Goal: Download file/media

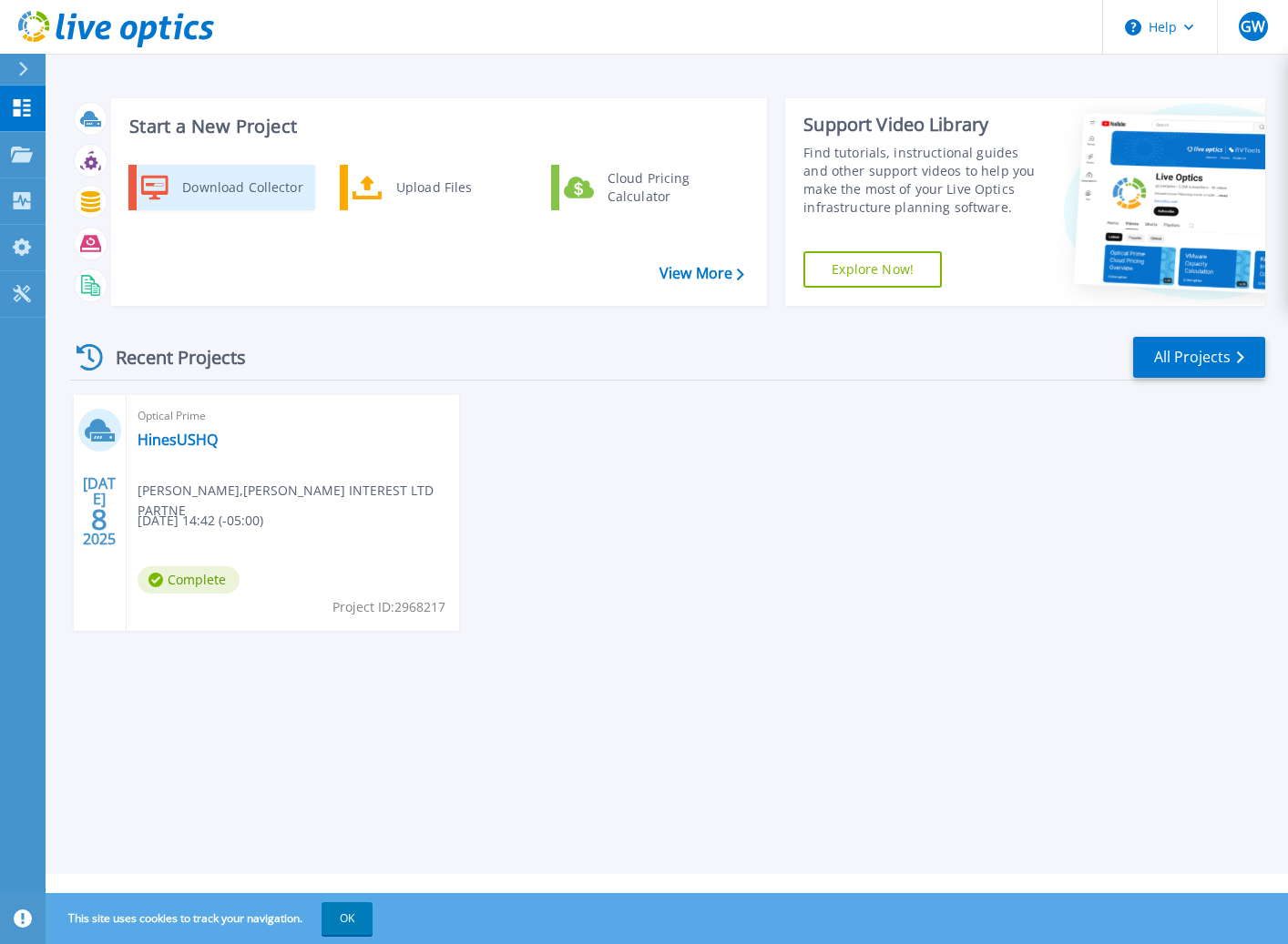
click at [261, 194] on div "Download Collector" at bounding box center [242, 187] width 138 height 37
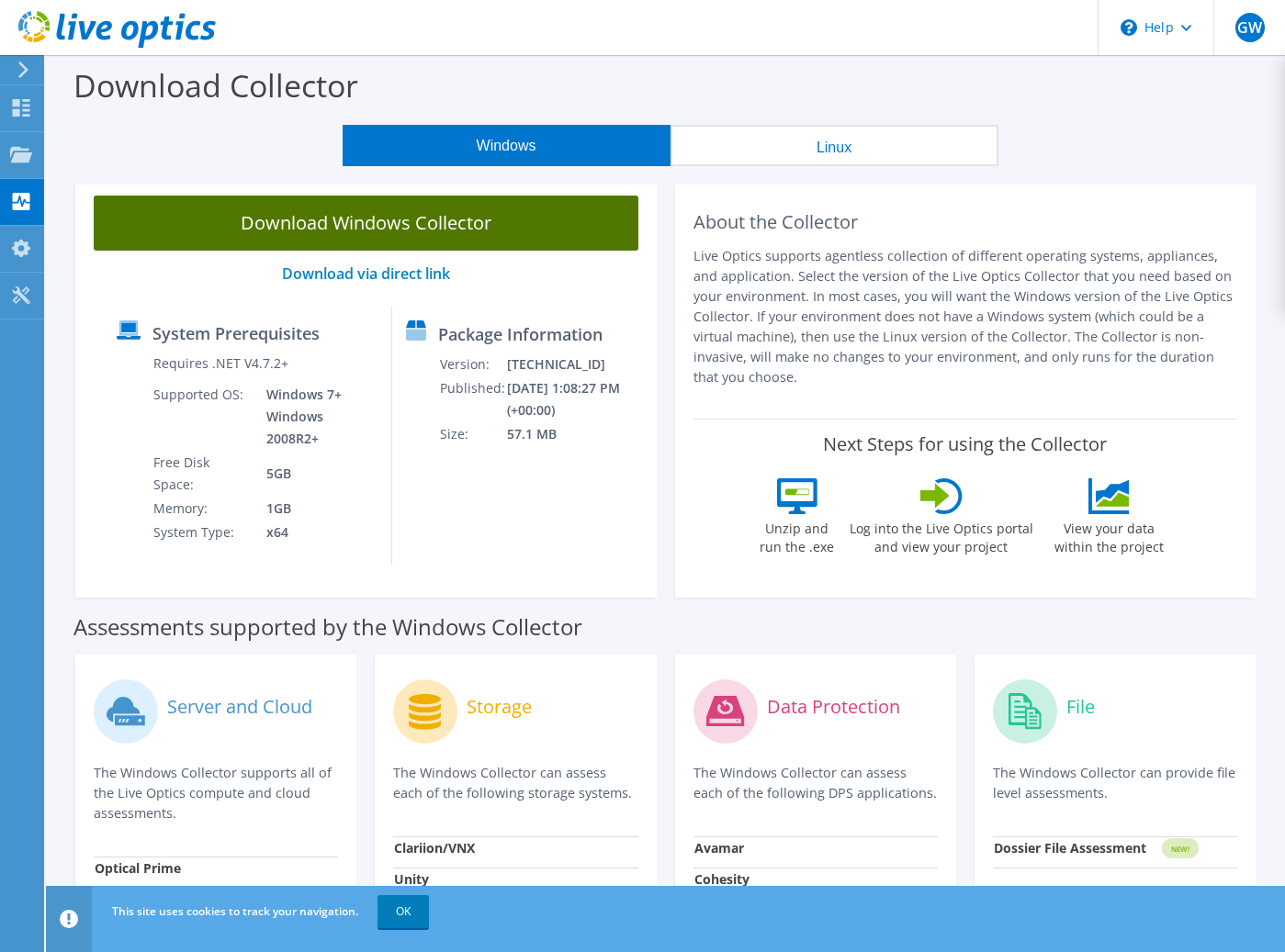
click at [401, 214] on link "Download Windows Collector" at bounding box center [366, 223] width 545 height 55
